Goal: Contribute content

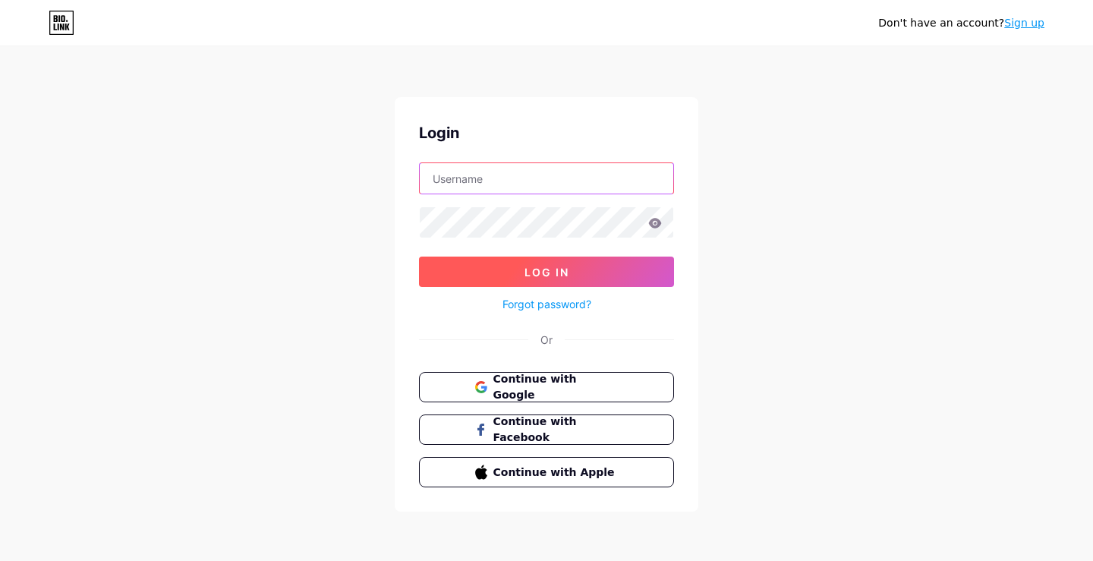
type input "[EMAIL_ADDRESS][DOMAIN_NAME]"
click at [570, 273] on button "Log In" at bounding box center [546, 272] width 255 height 30
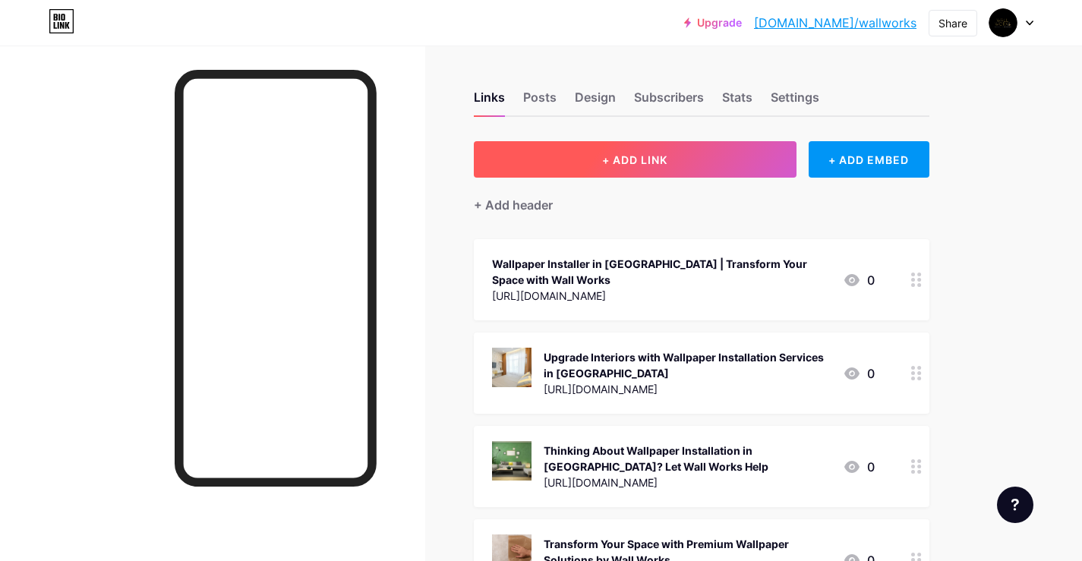
click at [565, 162] on button "+ ADD LINK" at bounding box center [635, 159] width 323 height 36
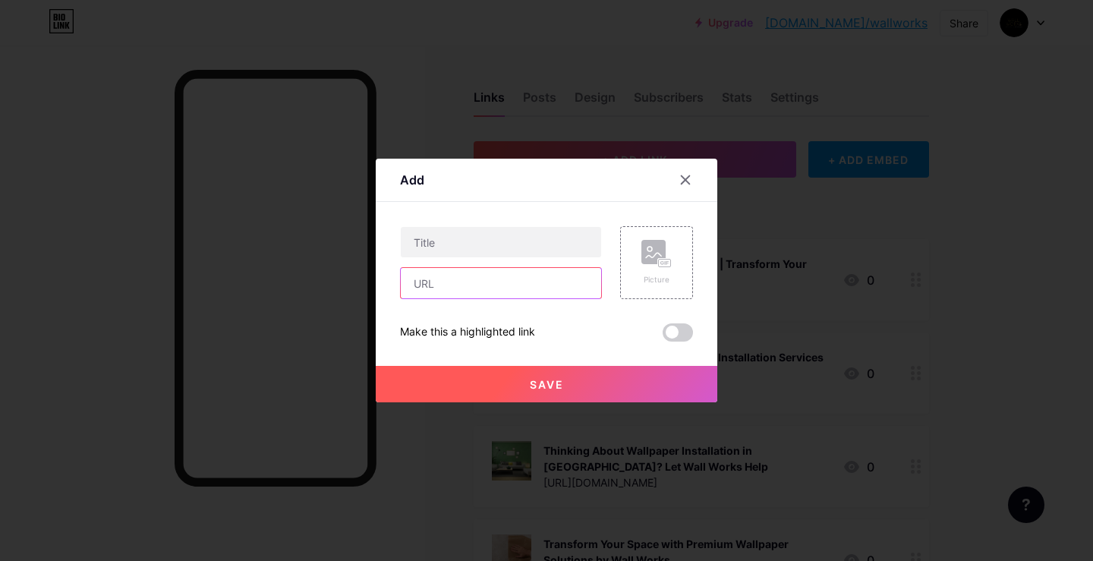
click at [481, 279] on input "text" at bounding box center [501, 283] width 200 height 30
paste input "[URL][DOMAIN_NAME]"
type input "[URL][DOMAIN_NAME]"
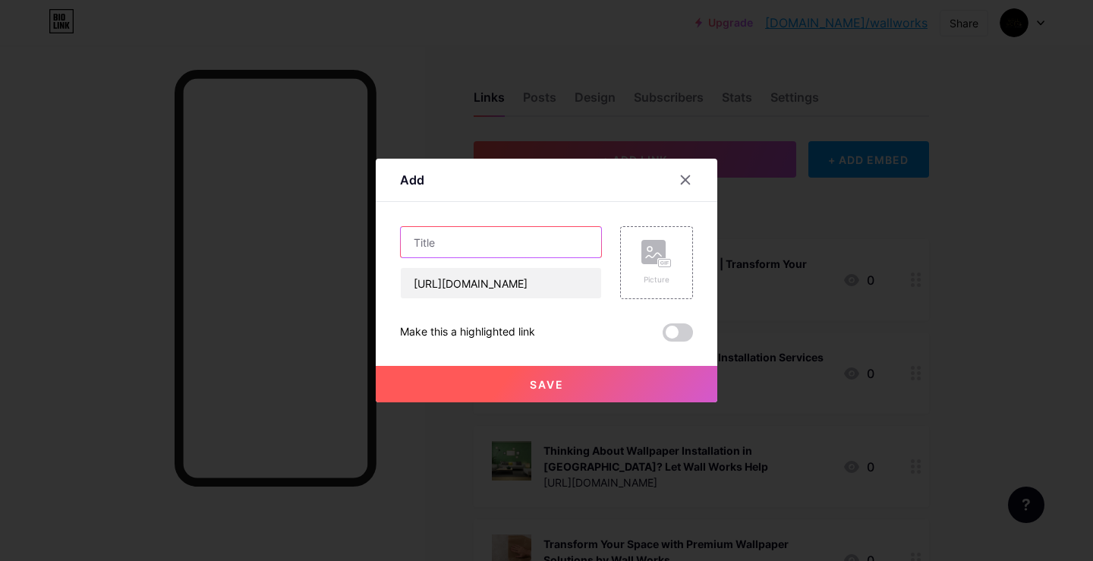
scroll to position [0, 0]
click at [475, 250] on input "text" at bounding box center [501, 242] width 200 height 30
paste input "Transform Your Space with a Trusted Wallpaper Installer in [GEOGRAPHIC_DATA]"
type input "Transform Your Space with a Trusted Wallpaper Installer in [GEOGRAPHIC_DATA]"
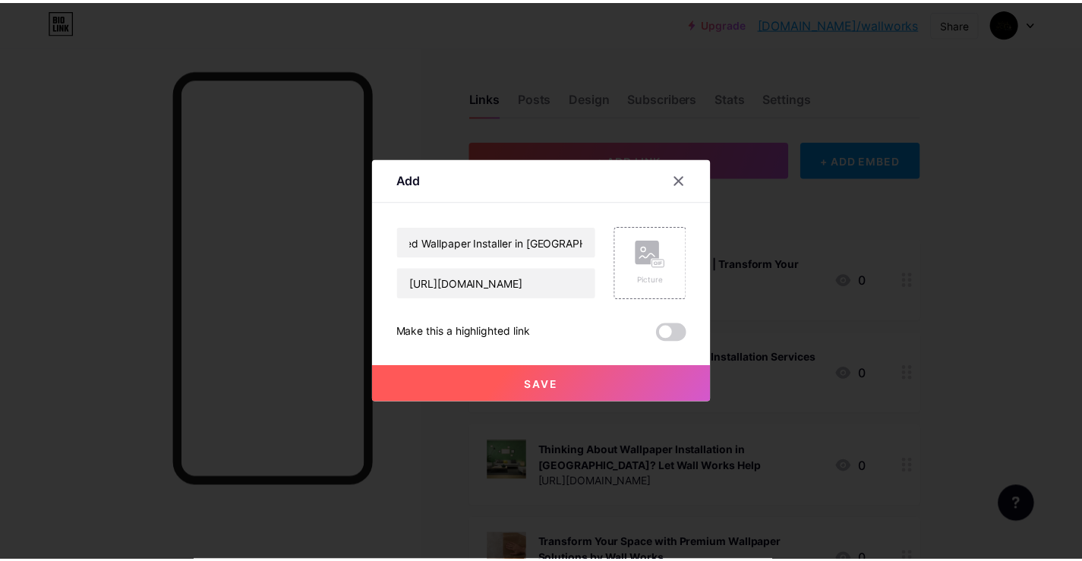
scroll to position [0, 0]
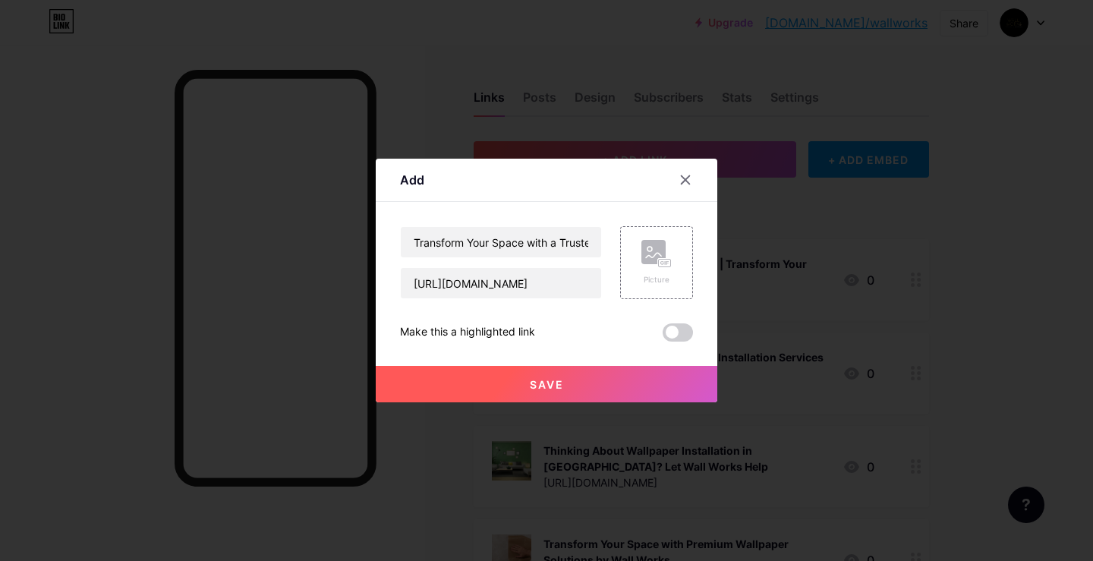
click at [689, 336] on span at bounding box center [678, 332] width 30 height 18
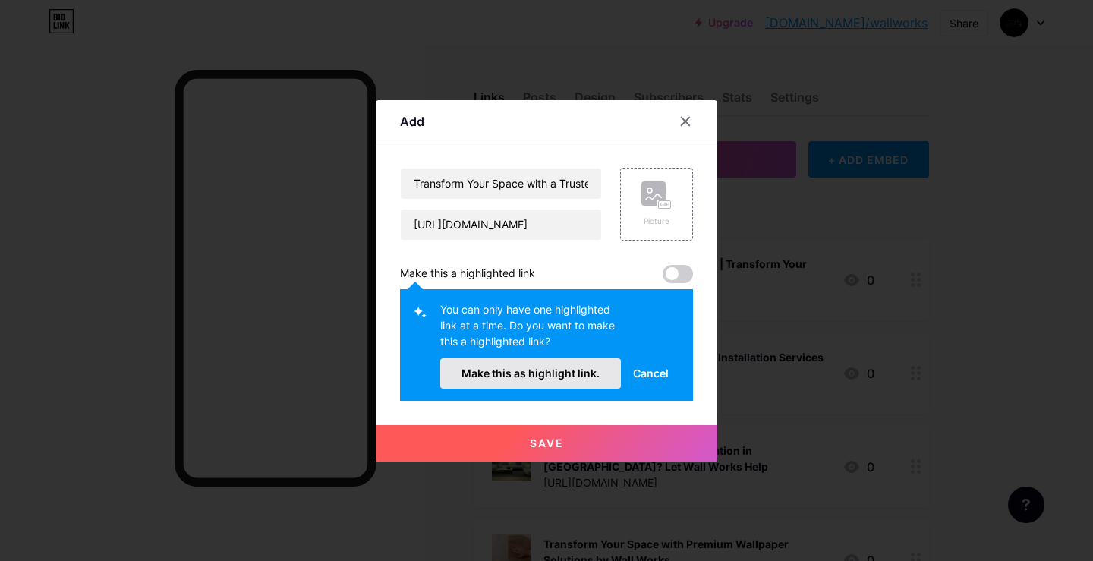
click at [559, 366] on button "Make this as highlight link." at bounding box center [530, 373] width 181 height 30
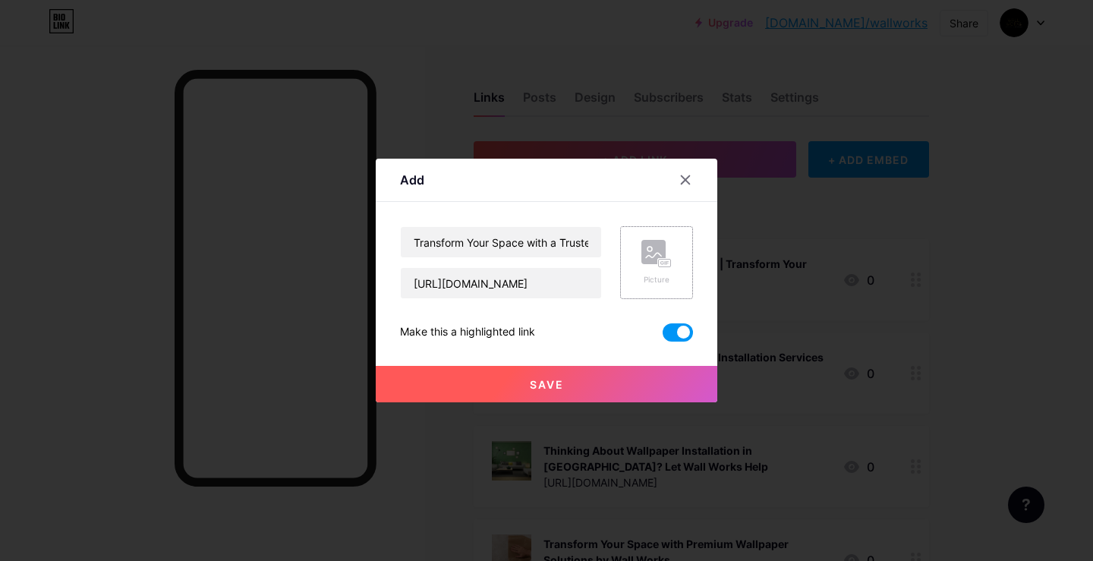
click at [658, 235] on div "Picture" at bounding box center [656, 262] width 73 height 73
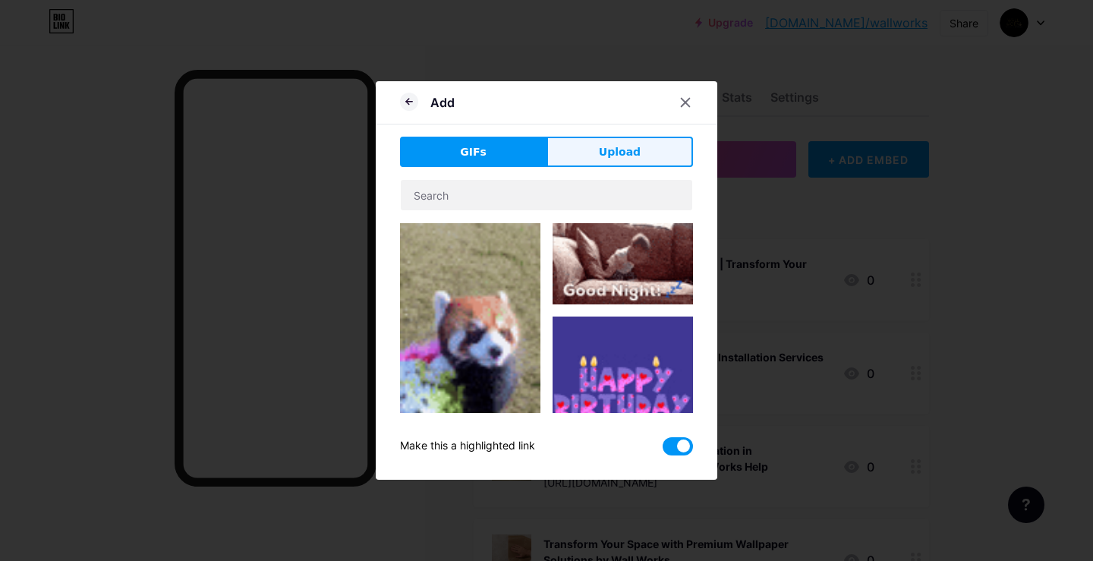
click at [629, 163] on button "Upload" at bounding box center [620, 152] width 147 height 30
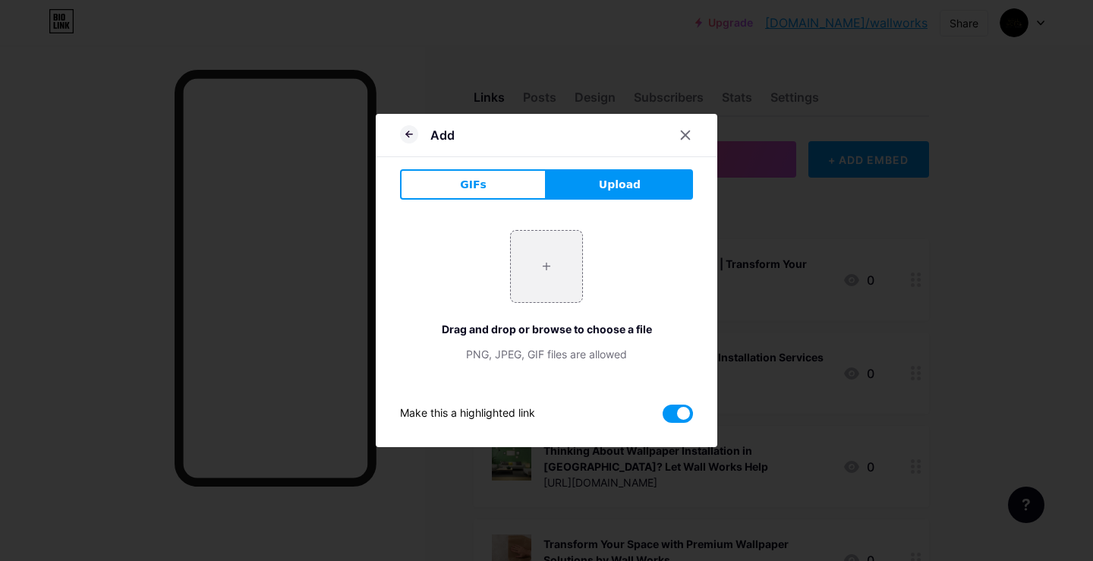
click at [597, 249] on div "+ Drag and drop or browse to choose a file PNG, JPEG, GIF files are allowed" at bounding box center [546, 296] width 293 height 132
click at [550, 260] on input "file" at bounding box center [546, 266] width 71 height 71
type input "C:\fakepath\rs=w_370,cg_true,m.jpg"
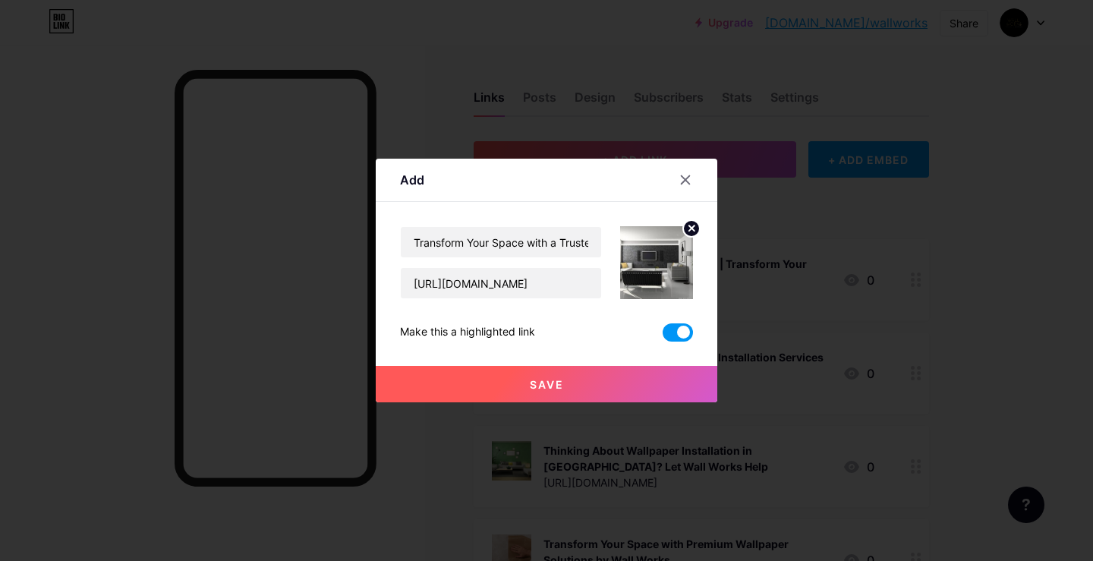
click at [576, 390] on button "Save" at bounding box center [547, 384] width 342 height 36
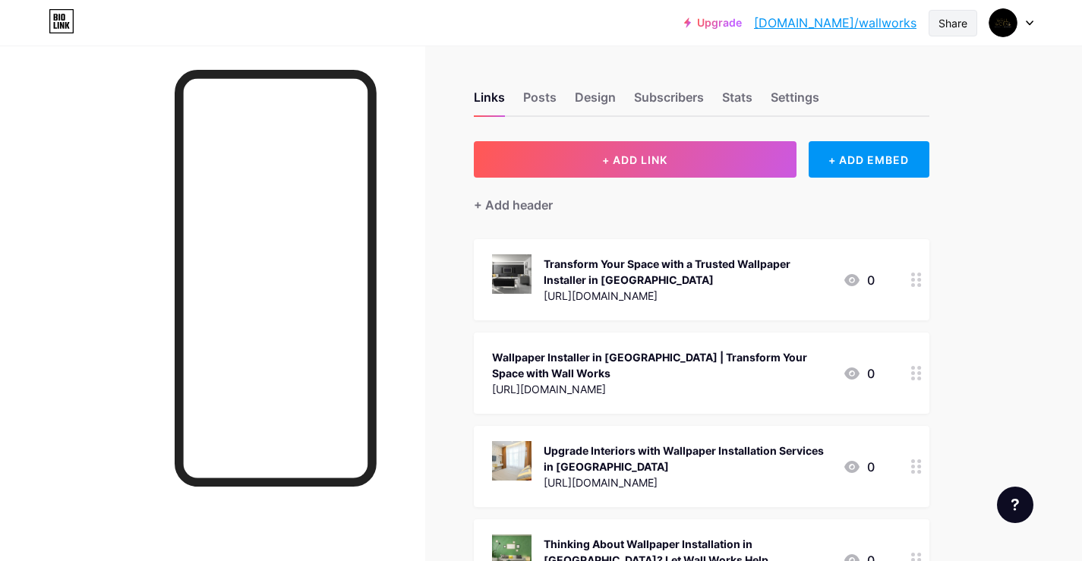
click at [936, 23] on div "Share" at bounding box center [953, 23] width 49 height 27
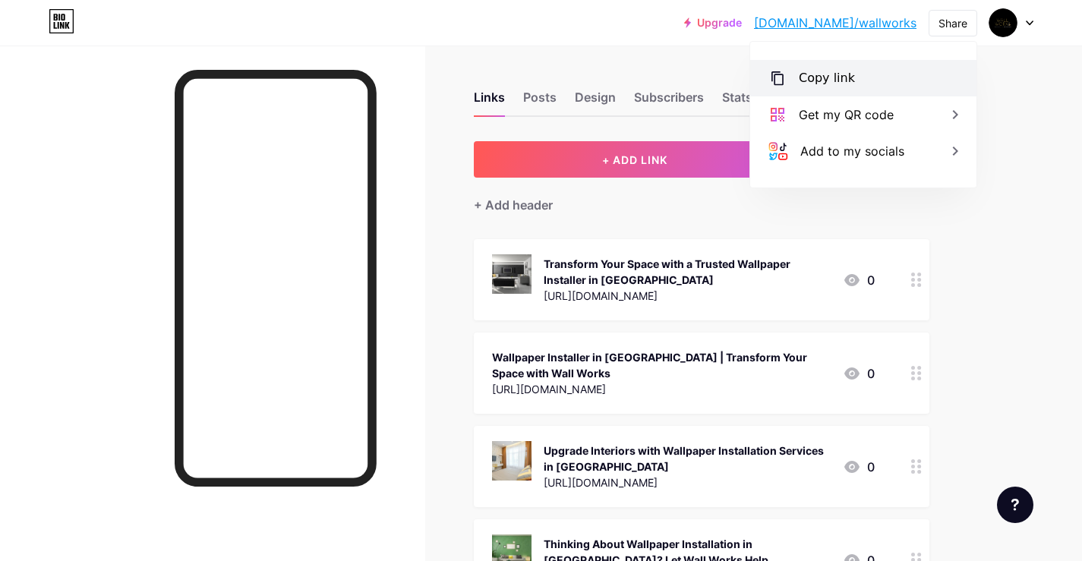
click at [836, 65] on div "Copy link" at bounding box center [863, 78] width 226 height 36
